Goal: Information Seeking & Learning: Learn about a topic

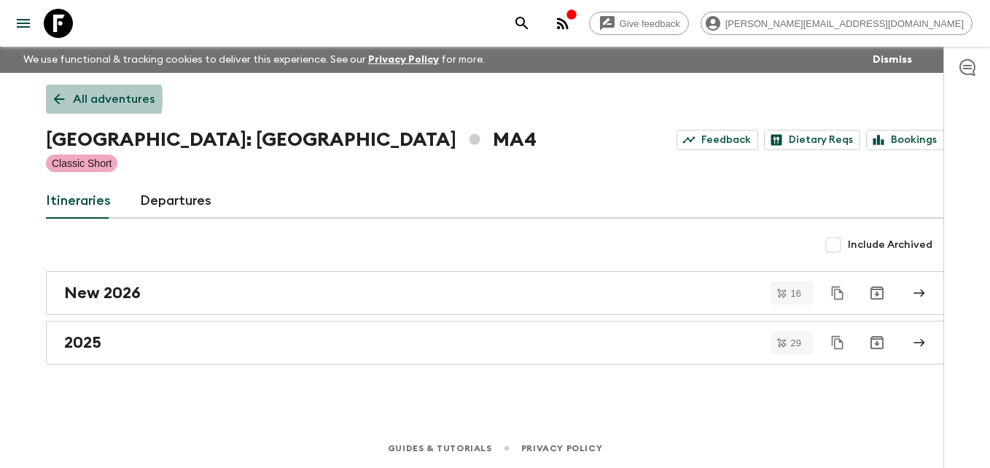
click at [60, 99] on icon at bounding box center [59, 99] width 11 height 11
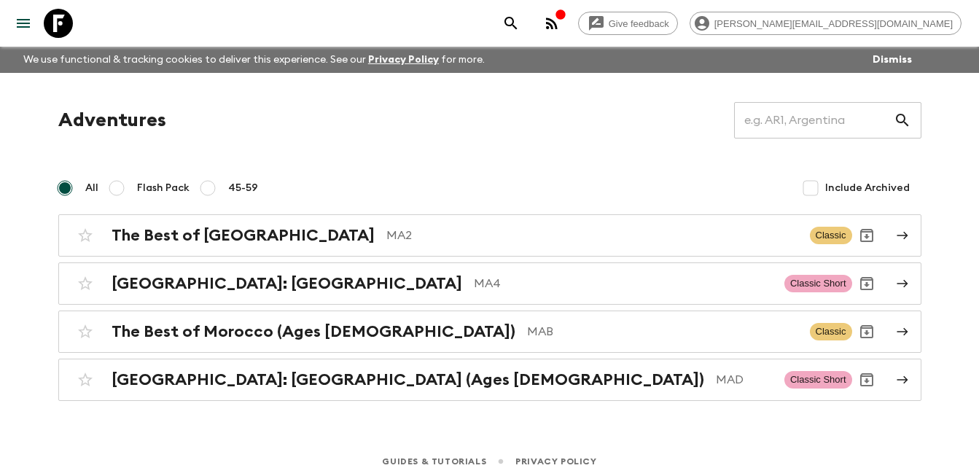
click at [566, 18] on icon "button" at bounding box center [561, 15] width 12 height 12
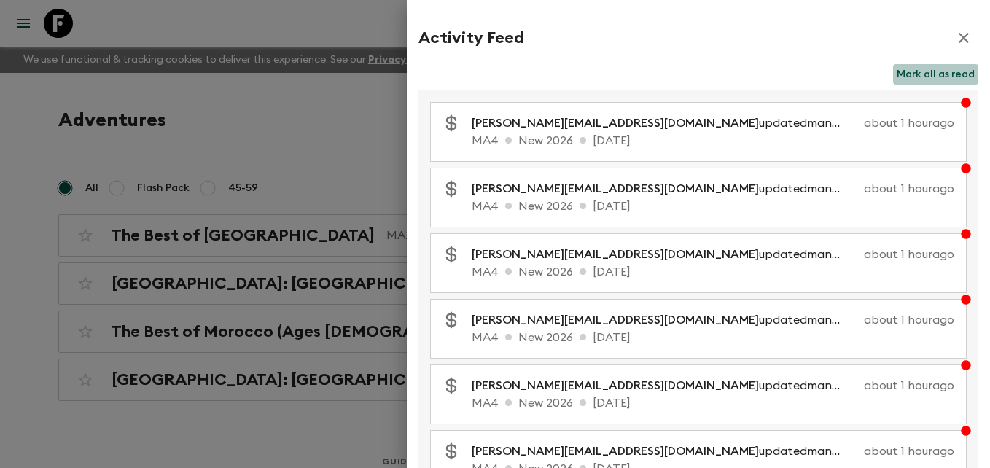
click at [947, 71] on button "Mark all as read" at bounding box center [935, 74] width 85 height 20
click at [955, 38] on icon "button" at bounding box center [963, 37] width 17 height 17
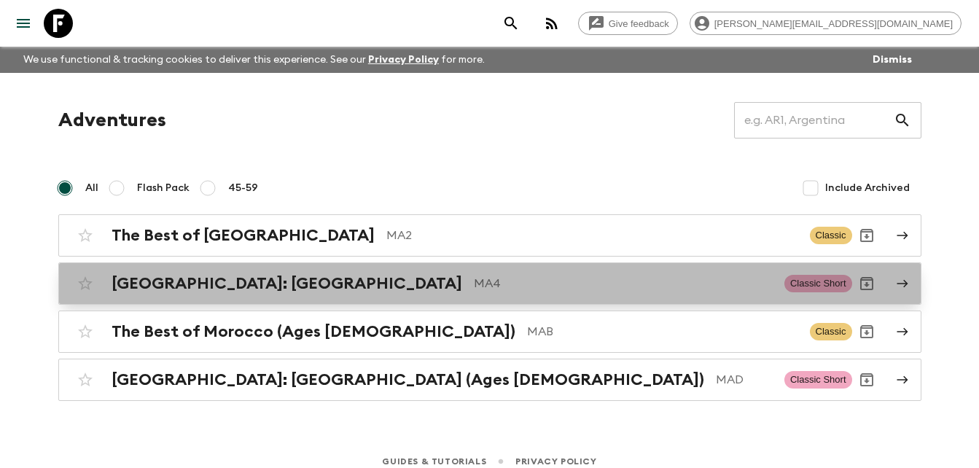
click at [251, 287] on h2 "[GEOGRAPHIC_DATA]: [GEOGRAPHIC_DATA]" at bounding box center [286, 283] width 350 height 19
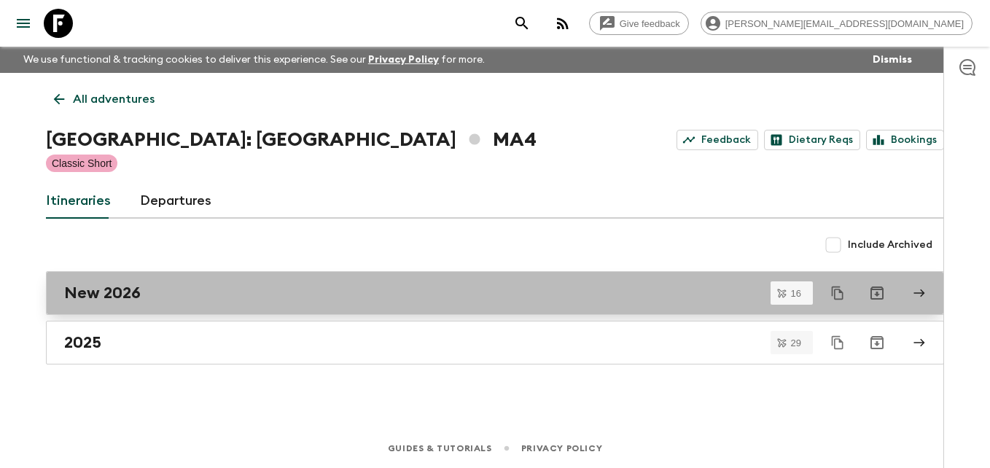
click at [126, 289] on h2 "New 2026" at bounding box center [102, 292] width 77 height 19
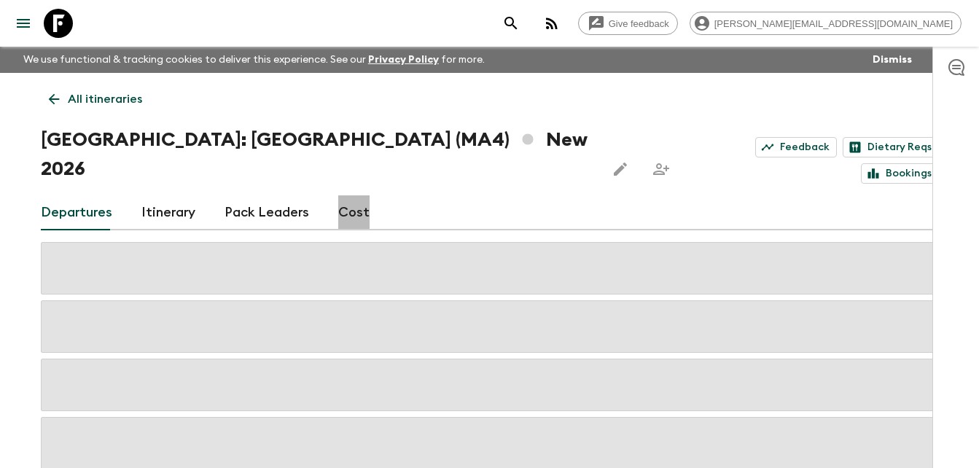
click at [350, 195] on link "Cost" at bounding box center [353, 212] width 31 height 35
